Goal: Transaction & Acquisition: Purchase product/service

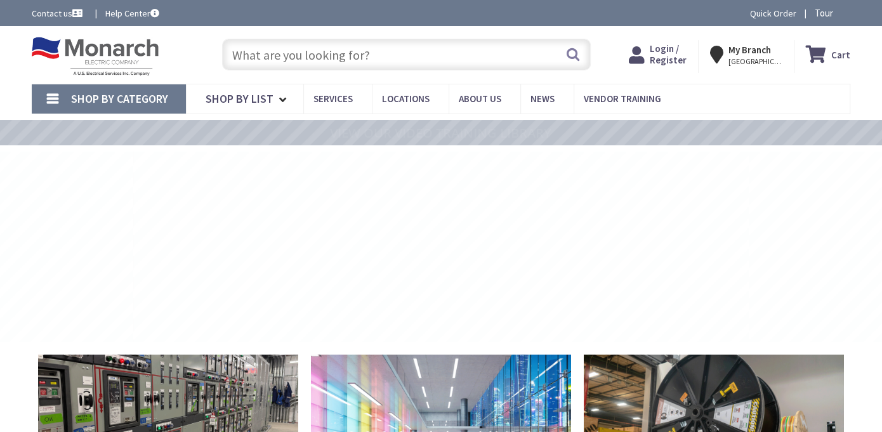
click at [676, 56] on span "Login / Register" at bounding box center [668, 54] width 37 height 23
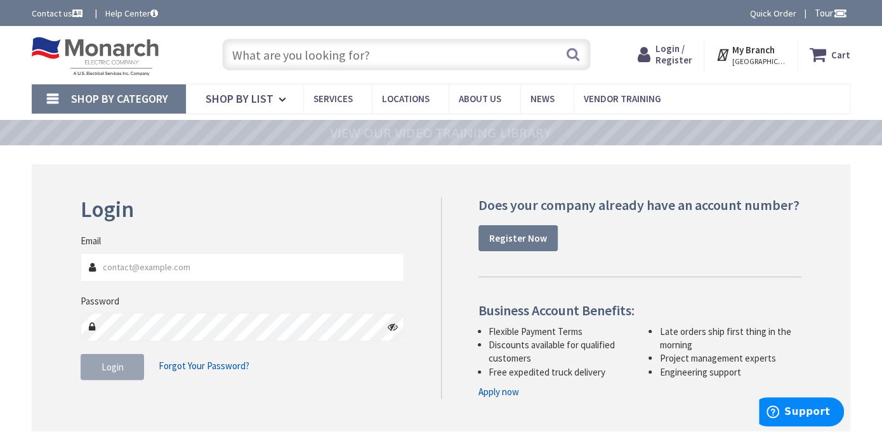
click at [184, 272] on input "Email" at bounding box center [242, 267] width 323 height 29
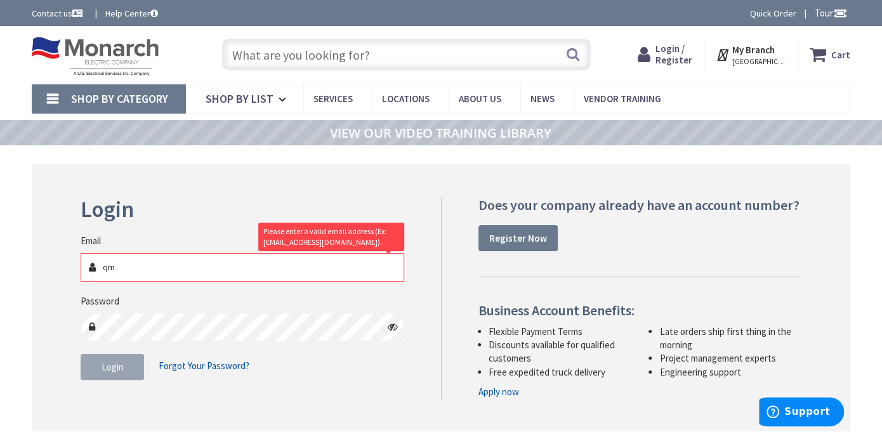
type input "q"
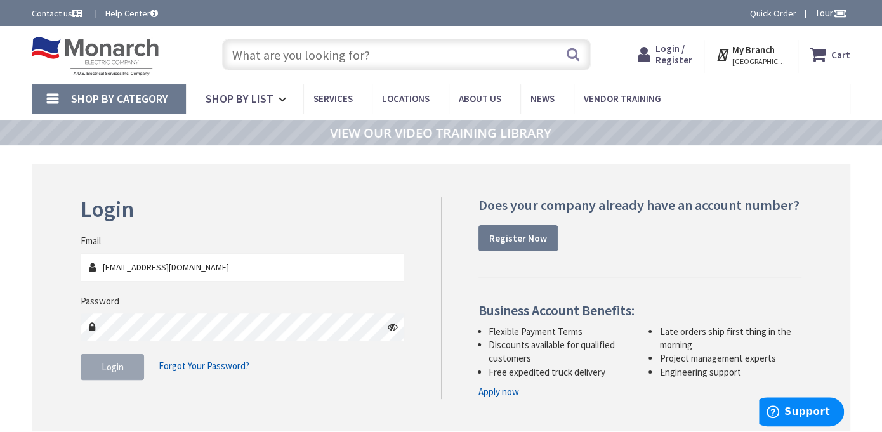
type input "qmclec@aol.com"
click at [110, 376] on button "Login" at bounding box center [112, 367] width 63 height 27
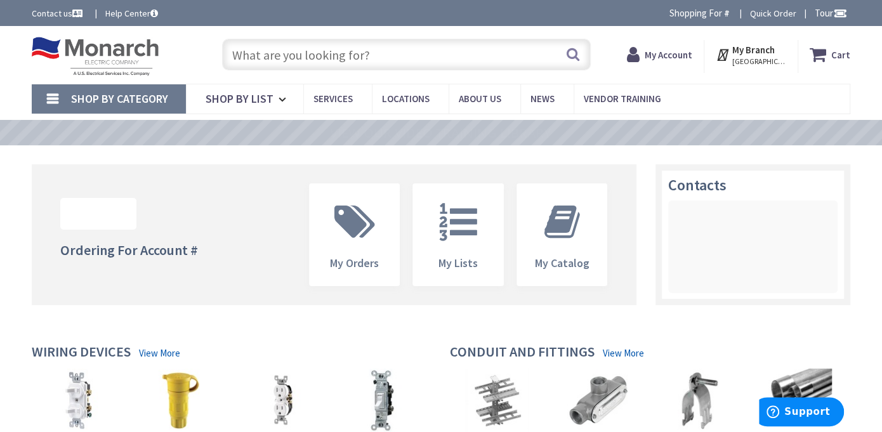
drag, startPoint x: 0, startPoint y: 0, endPoint x: 316, endPoint y: 59, distance: 321.4
click at [316, 59] on input "text" at bounding box center [406, 55] width 368 height 32
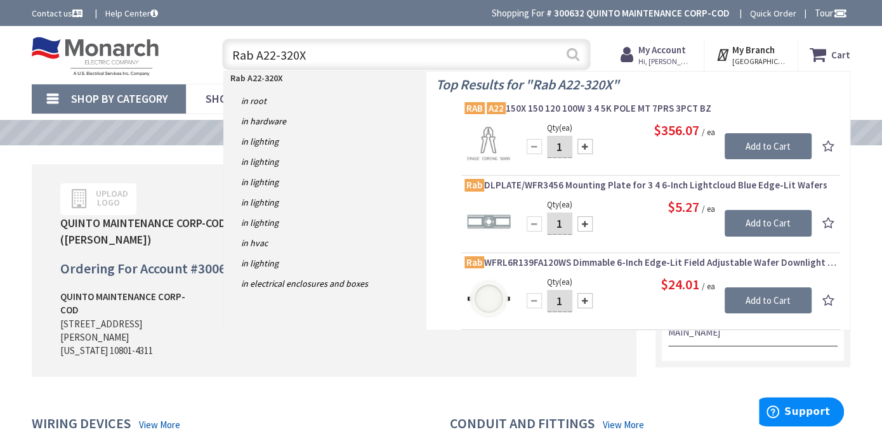
type input "Rab A22-320X"
click at [573, 59] on button "Search" at bounding box center [573, 54] width 16 height 29
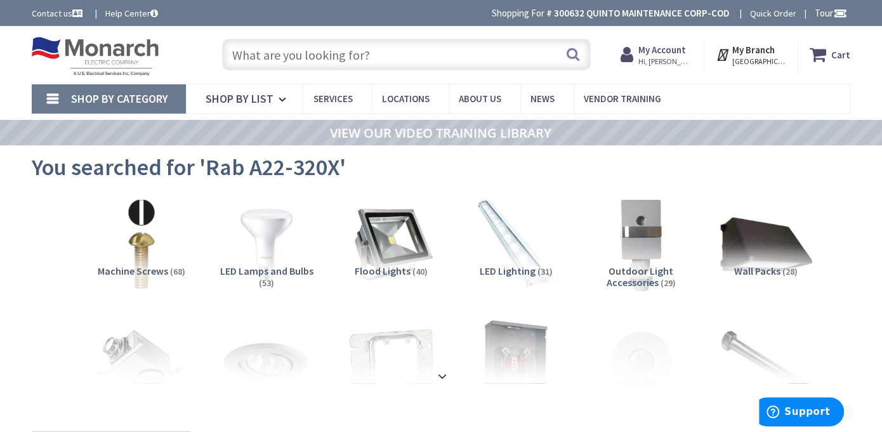
click at [313, 50] on input "text" at bounding box center [406, 55] width 368 height 32
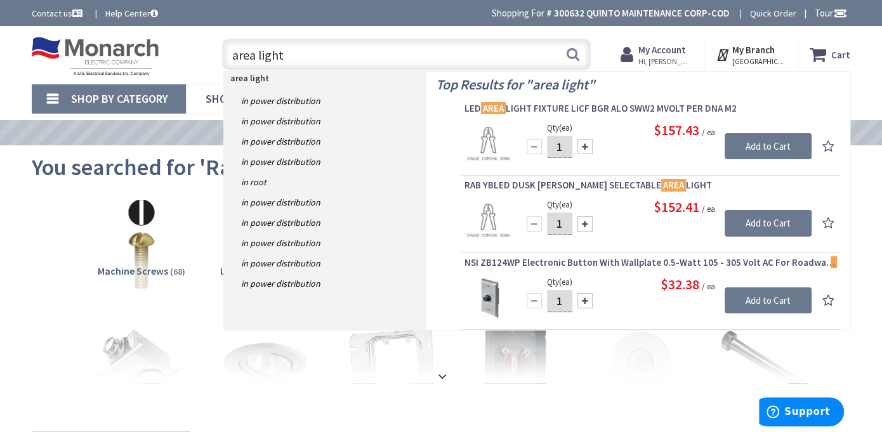
type input "area lights"
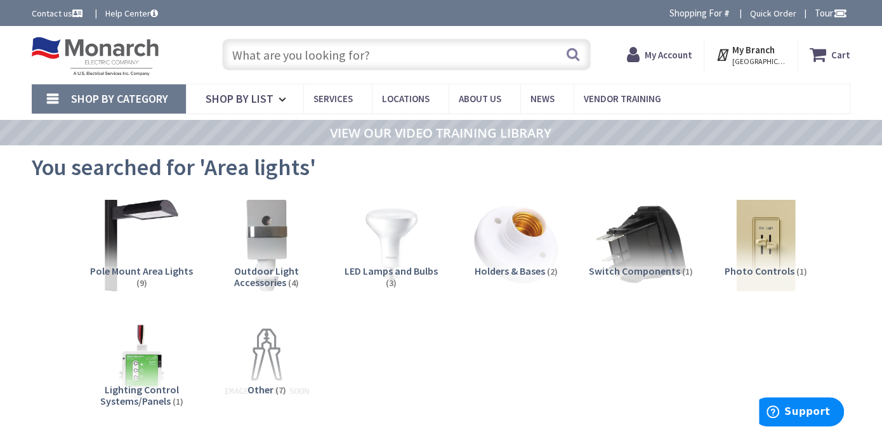
click at [154, 274] on span "Pole Mount Area Lights" at bounding box center [141, 271] width 103 height 13
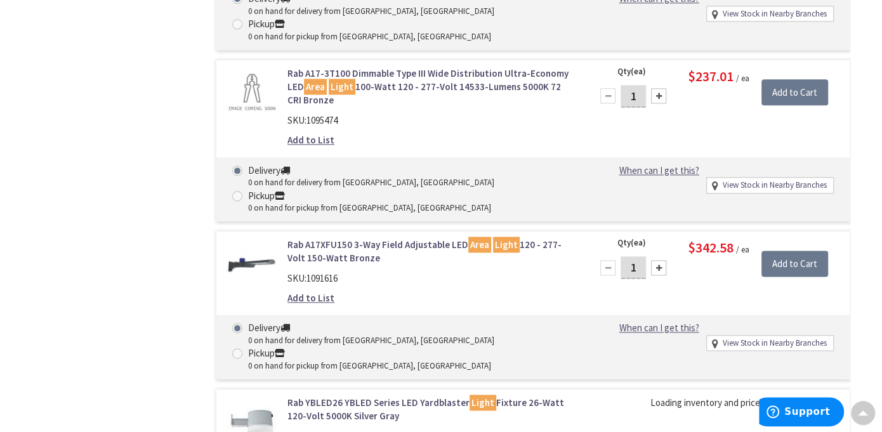
scroll to position [968, 0]
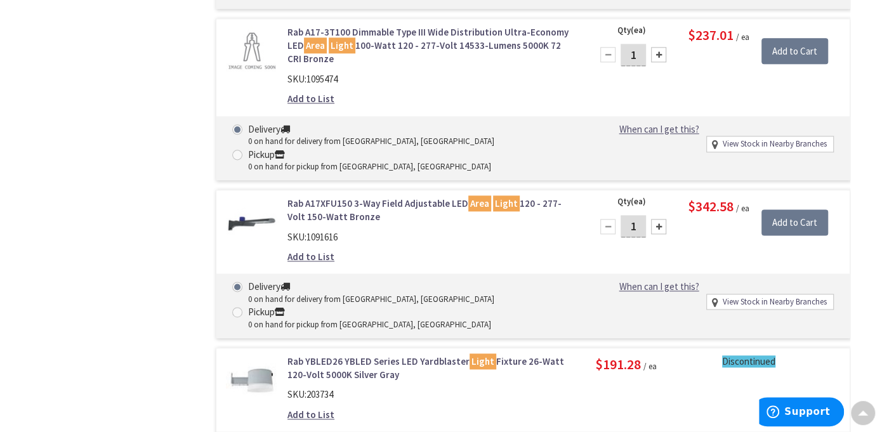
click at [366, 197] on link "Rab A17XFU150 3-Way Field Adjustable LED Area Light 120 - 277-Volt 150-Watt Bro…" at bounding box center [431, 210] width 289 height 27
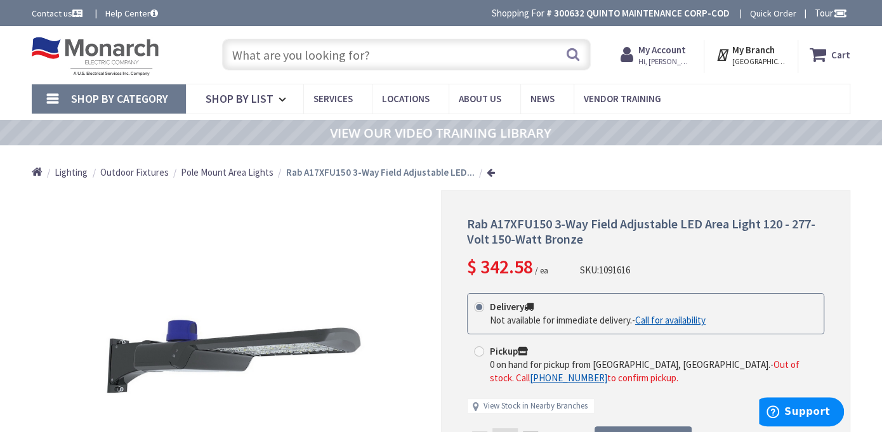
click at [660, 61] on span "Hi, Nino" at bounding box center [665, 61] width 54 height 10
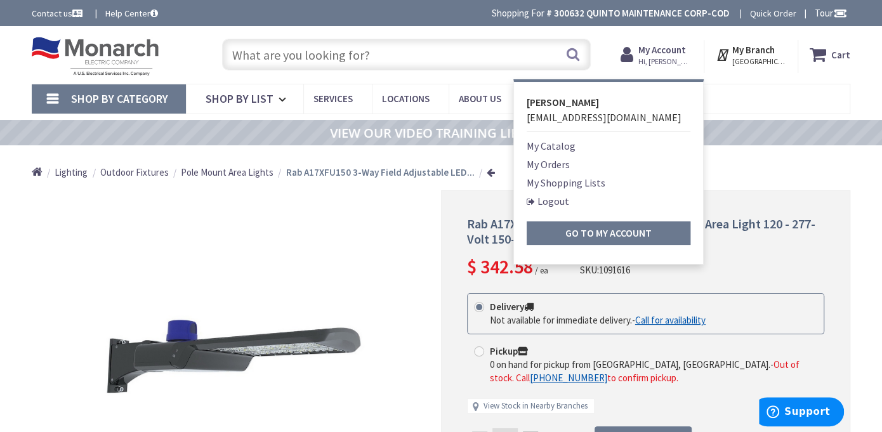
click at [548, 204] on link "Logout" at bounding box center [548, 200] width 43 height 15
